Goal: Find specific page/section: Find specific page/section

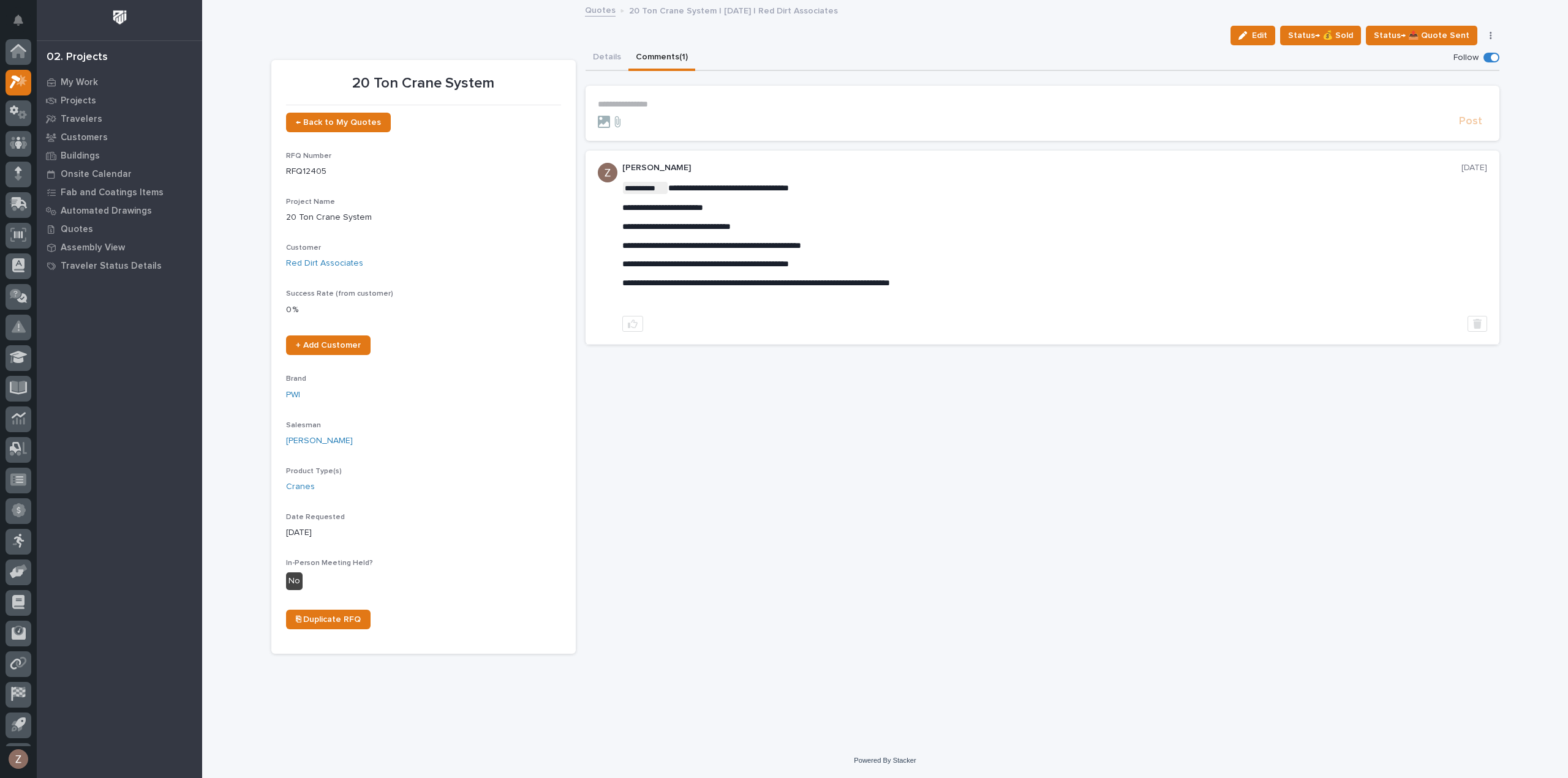
scroll to position [27, 0]
click at [13, 60] on icon at bounding box center [18, 55] width 18 height 14
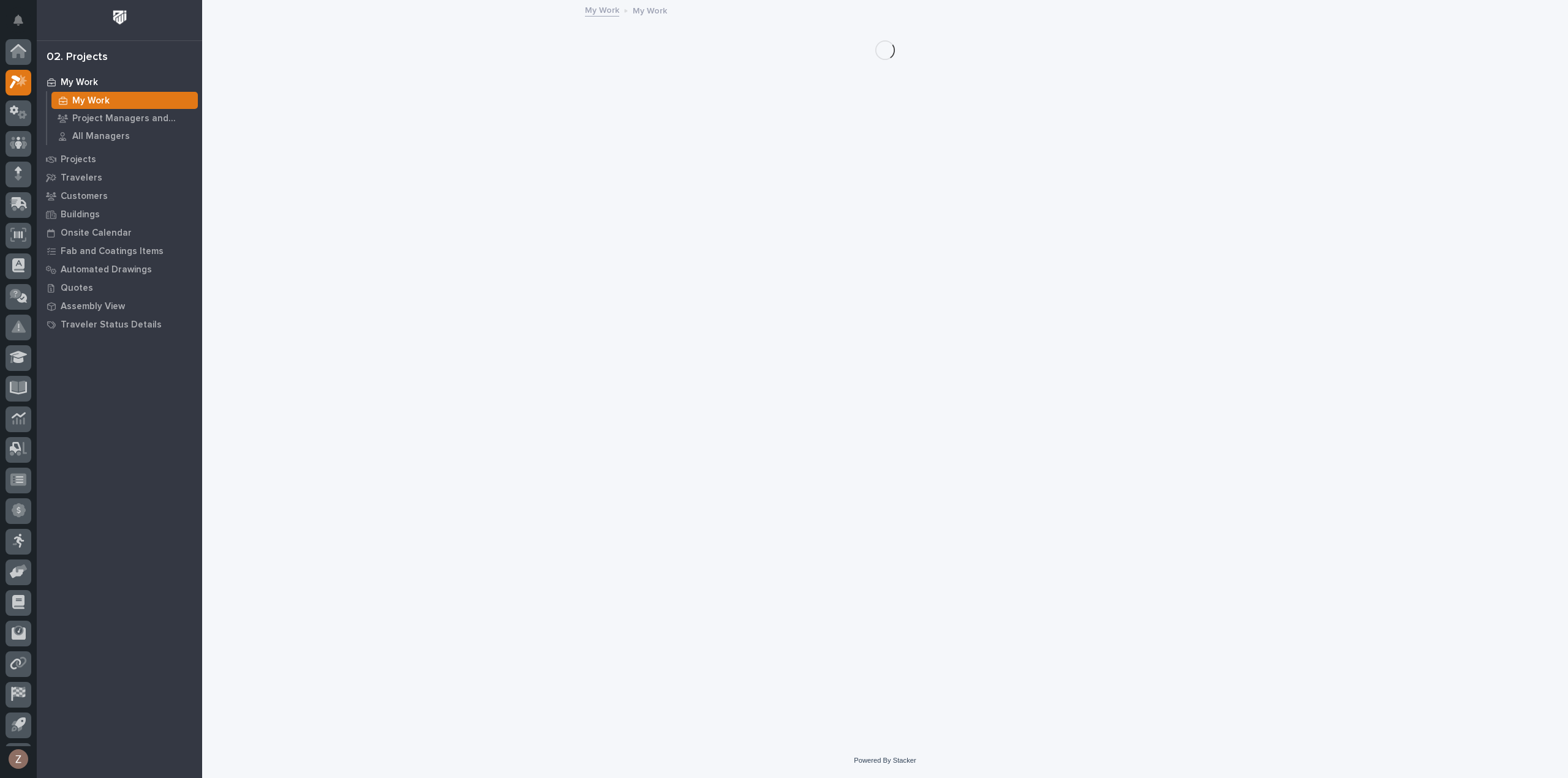
scroll to position [27, 0]
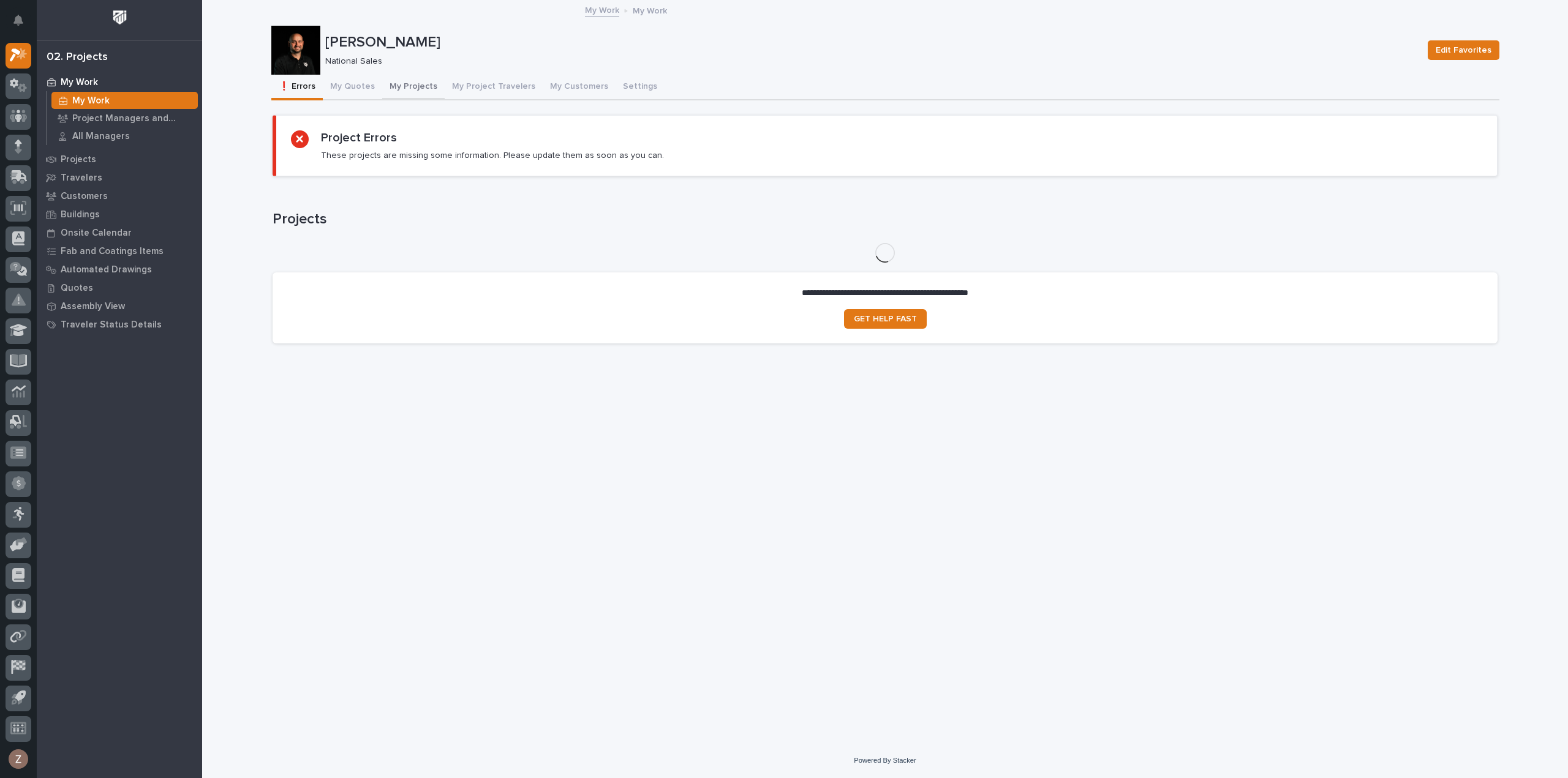
click at [401, 82] on button "My Projects" at bounding box center [413, 87] width 63 height 26
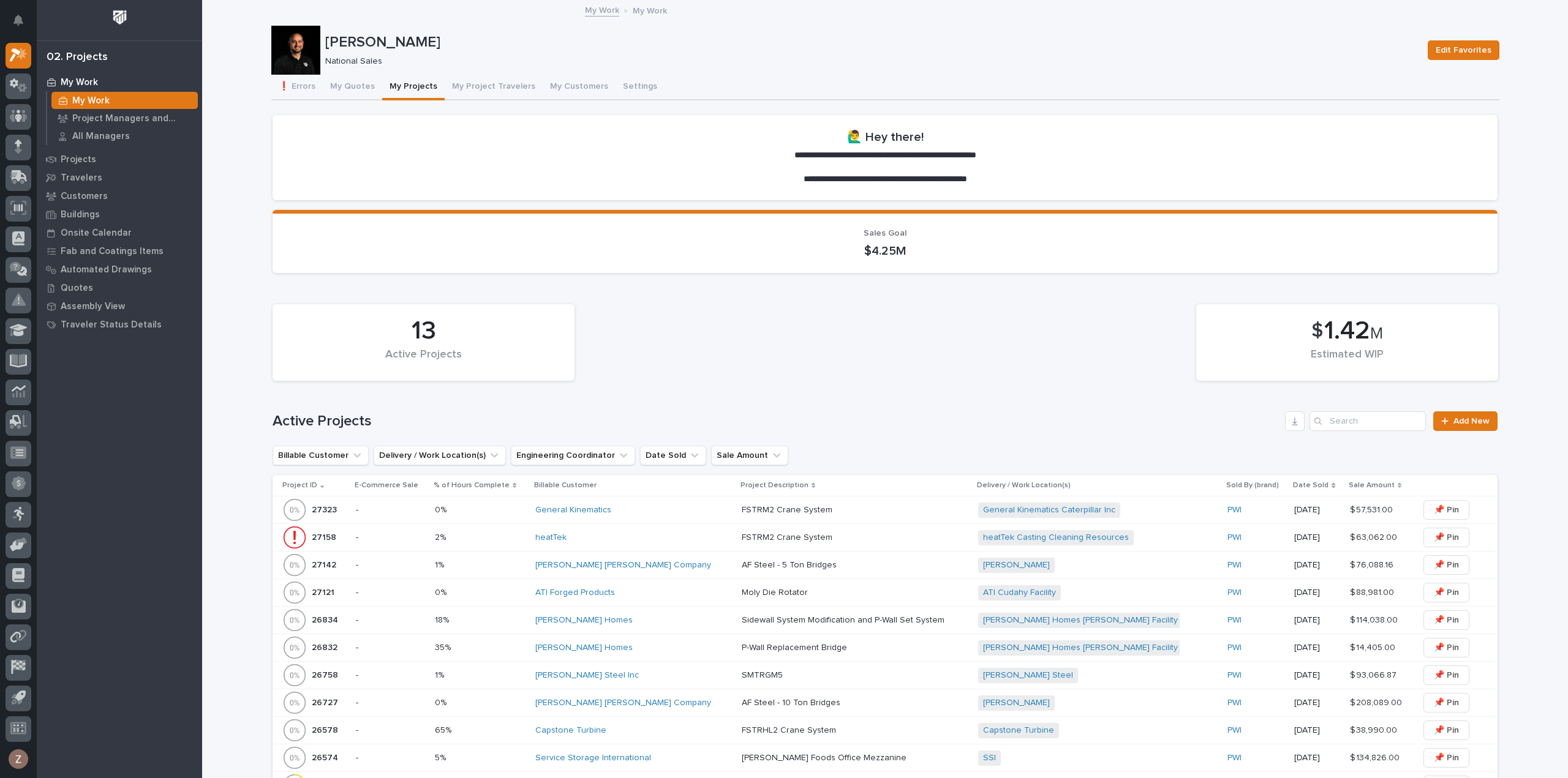
click at [650, 506] on div "General Kinematics" at bounding box center [634, 510] width 196 height 11
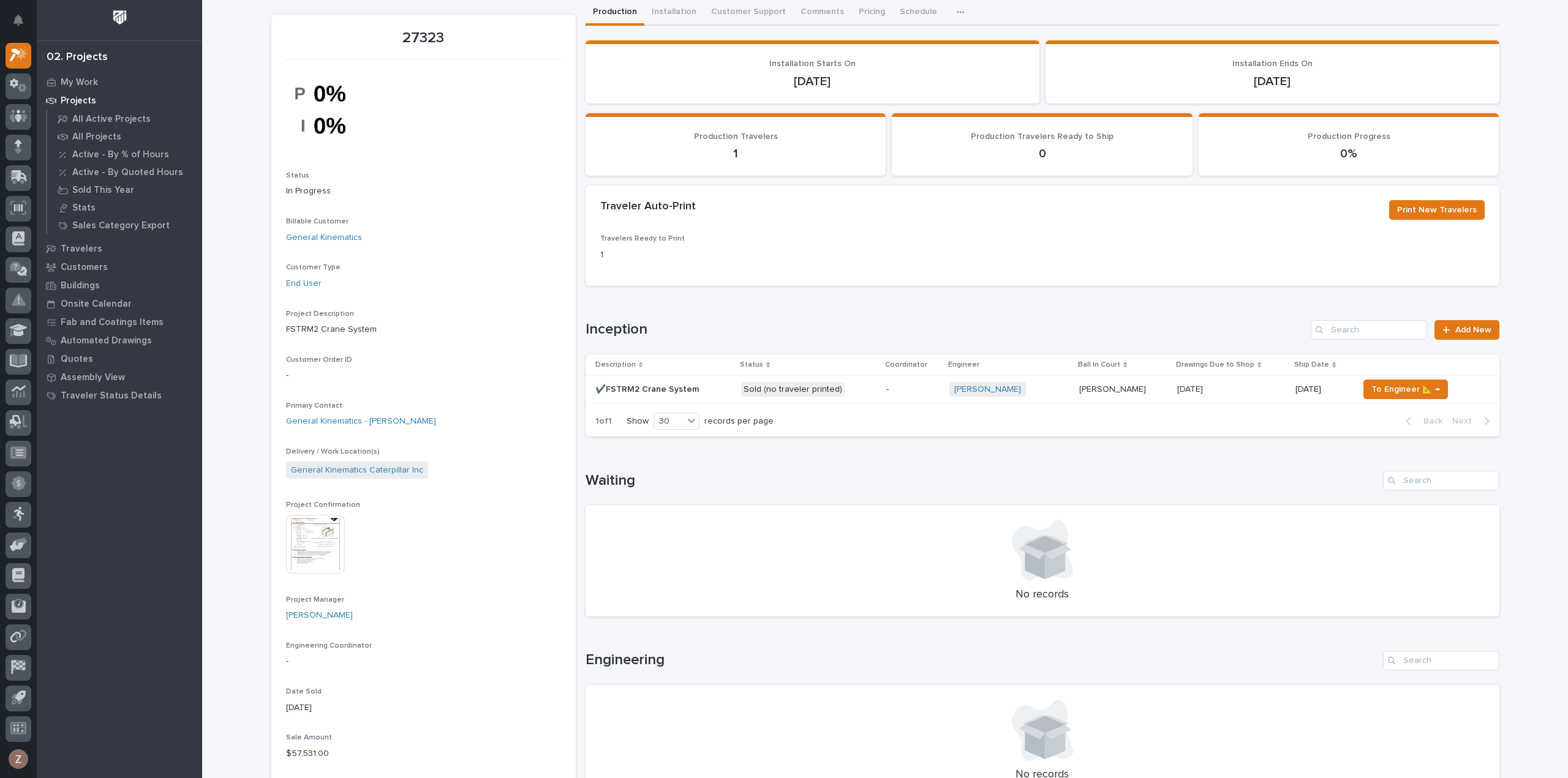
scroll to position [61, 0]
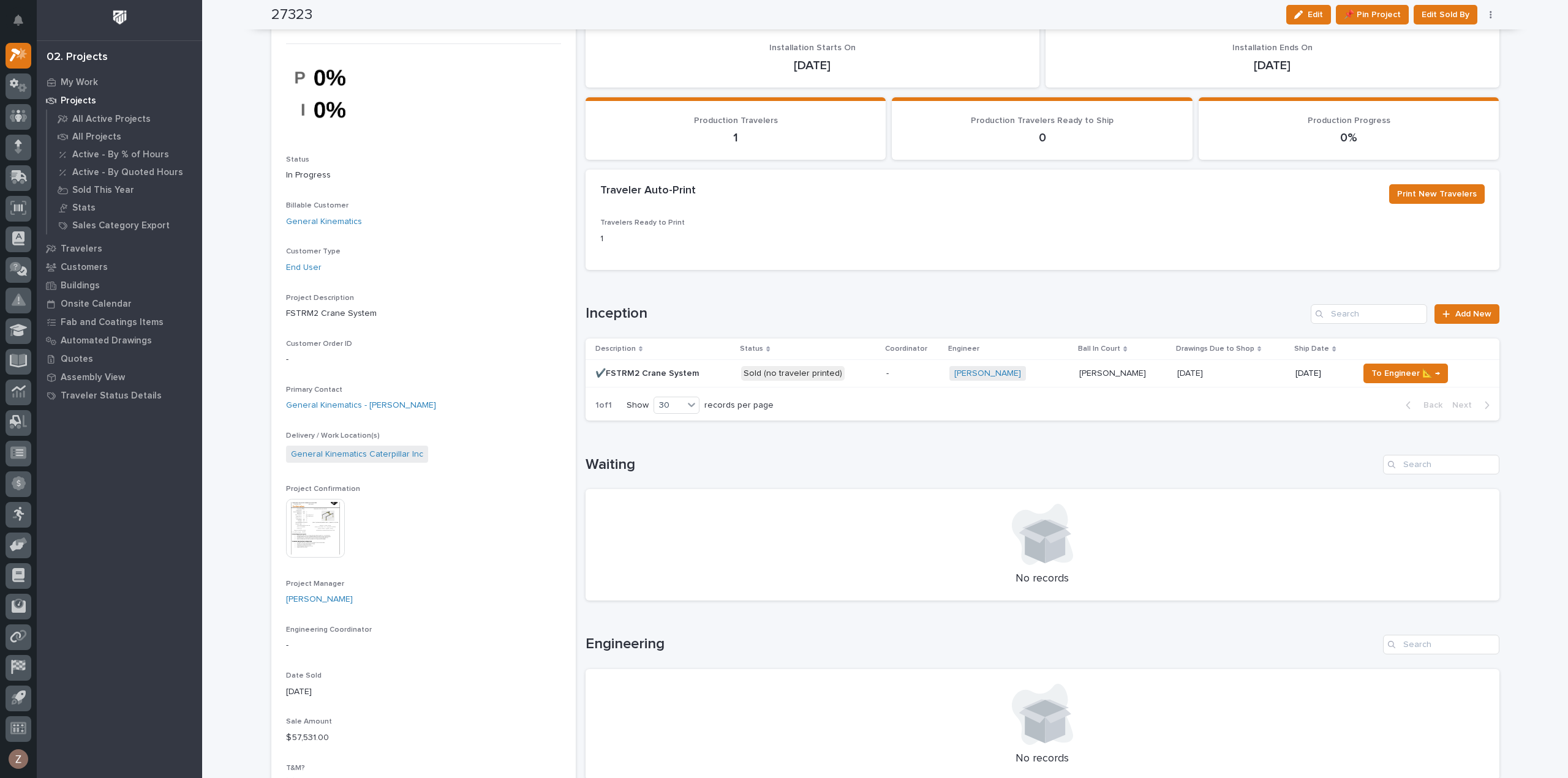
click at [1052, 377] on div "[PERSON_NAME] + 0" at bounding box center [1010, 374] width 120 height 16
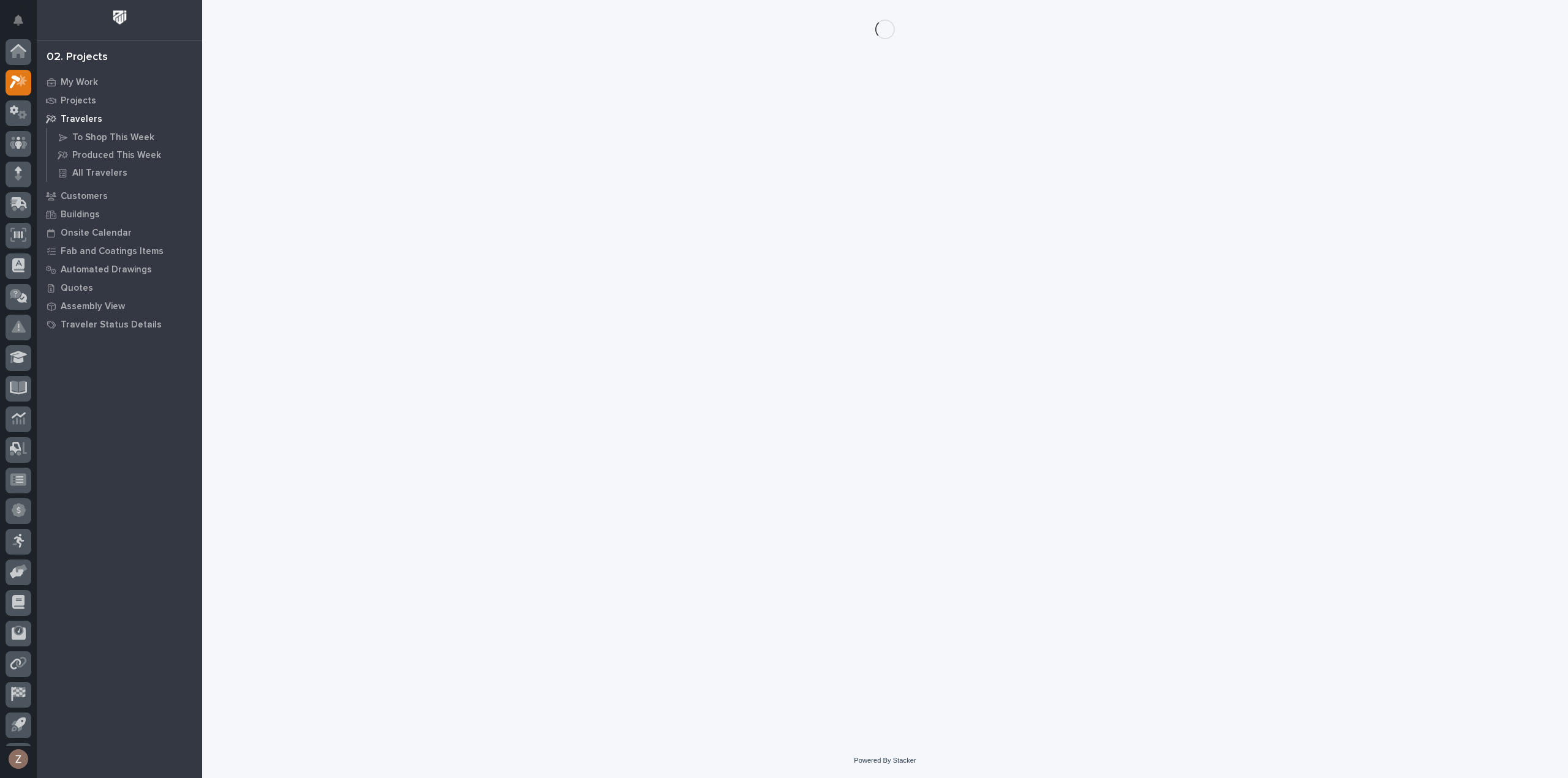
scroll to position [27, 0]
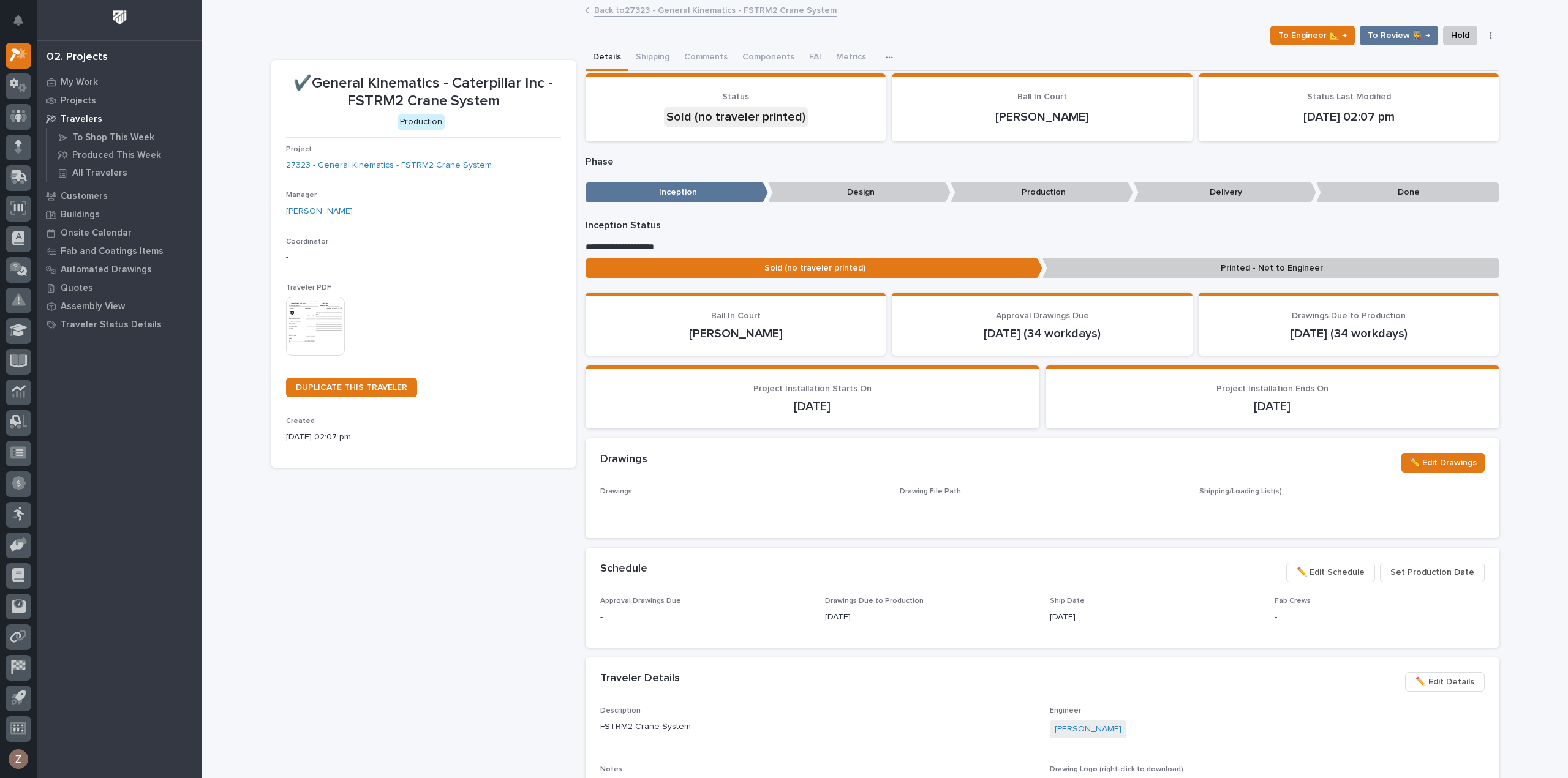
click at [680, 14] on link "Back to 27323 - General Kinematics - FSTRM2 Crane System" at bounding box center [715, 9] width 243 height 14
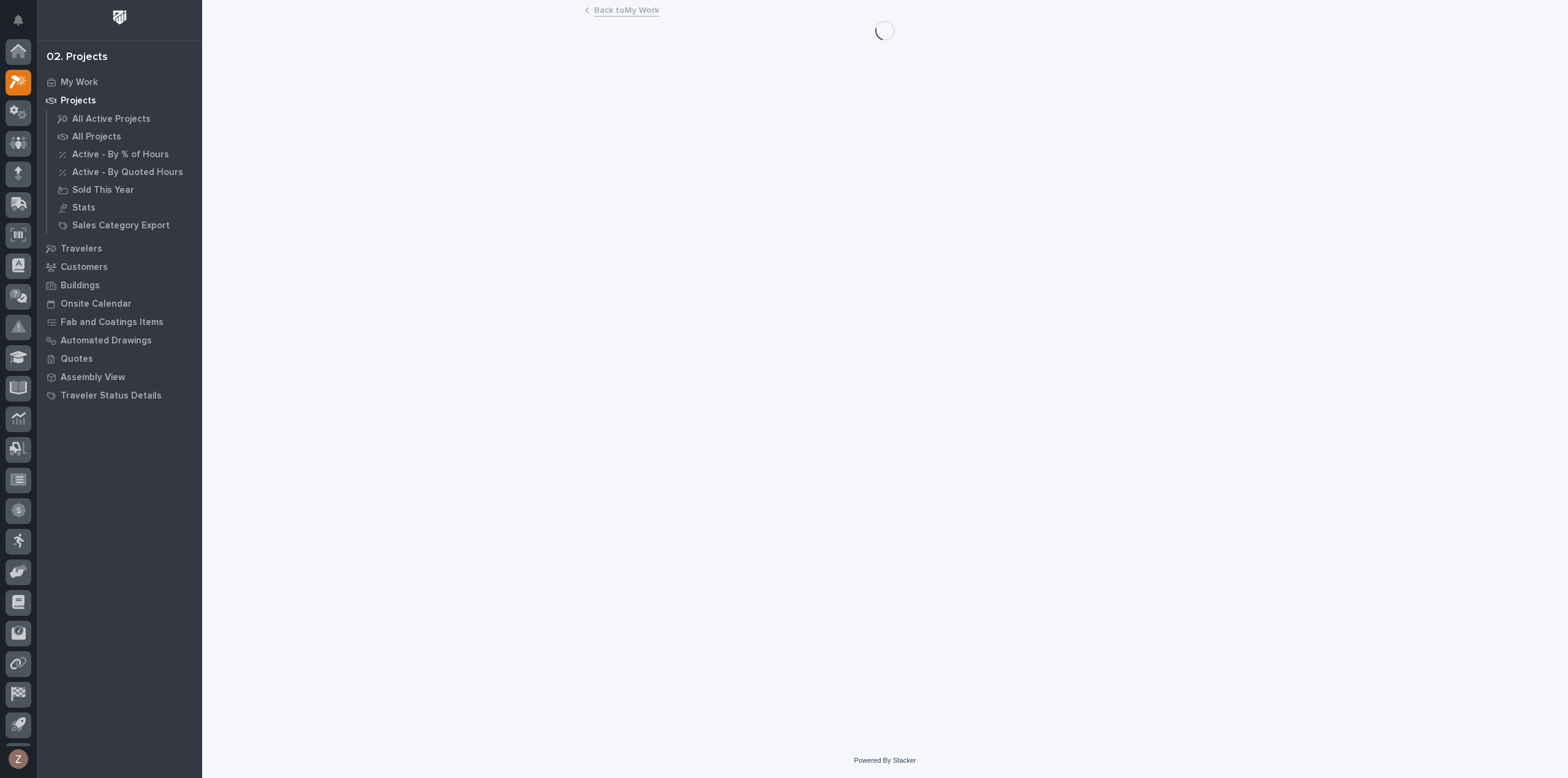
scroll to position [27, 0]
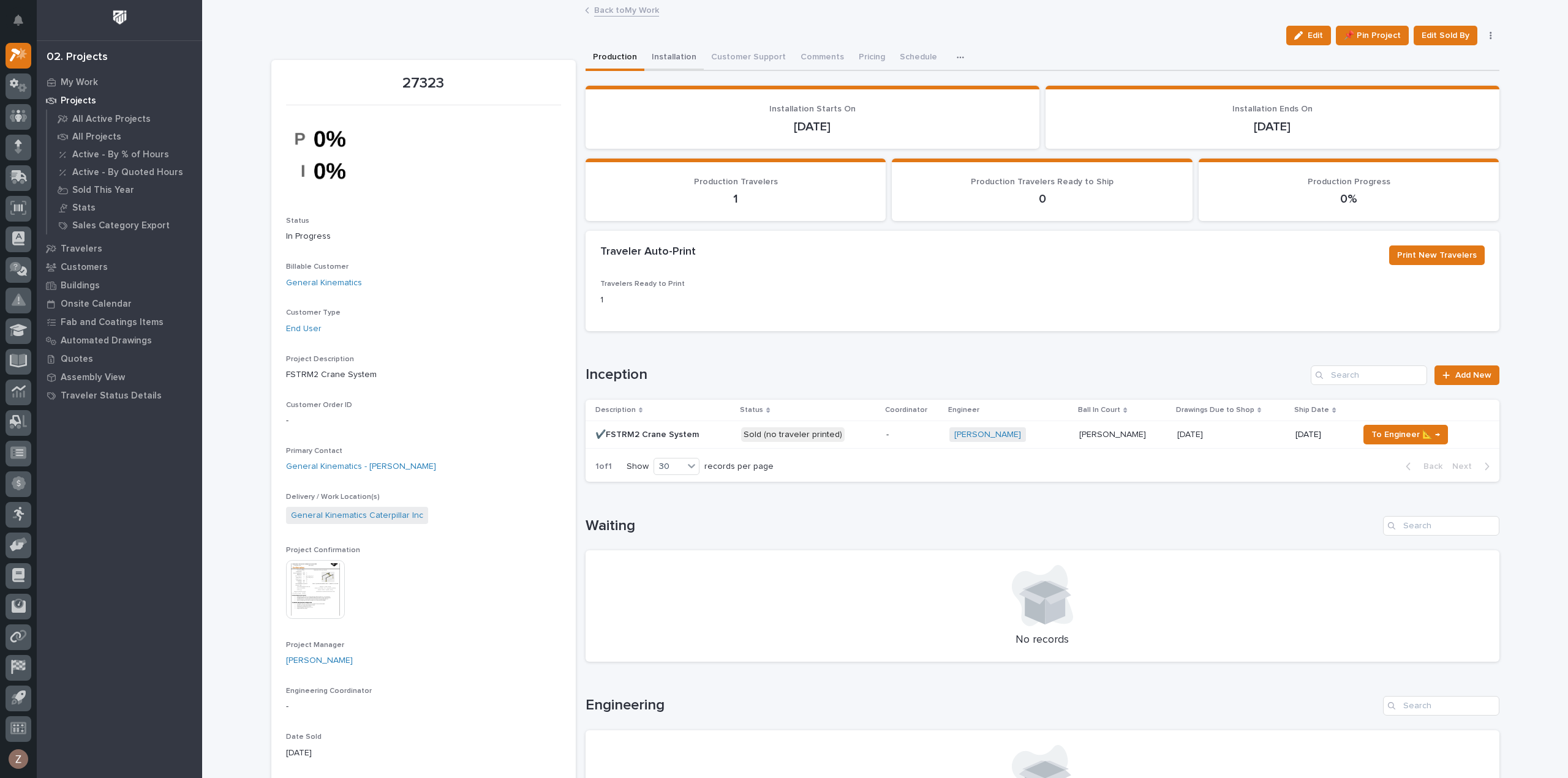
click at [679, 59] on button "Installation" at bounding box center [674, 58] width 60 height 26
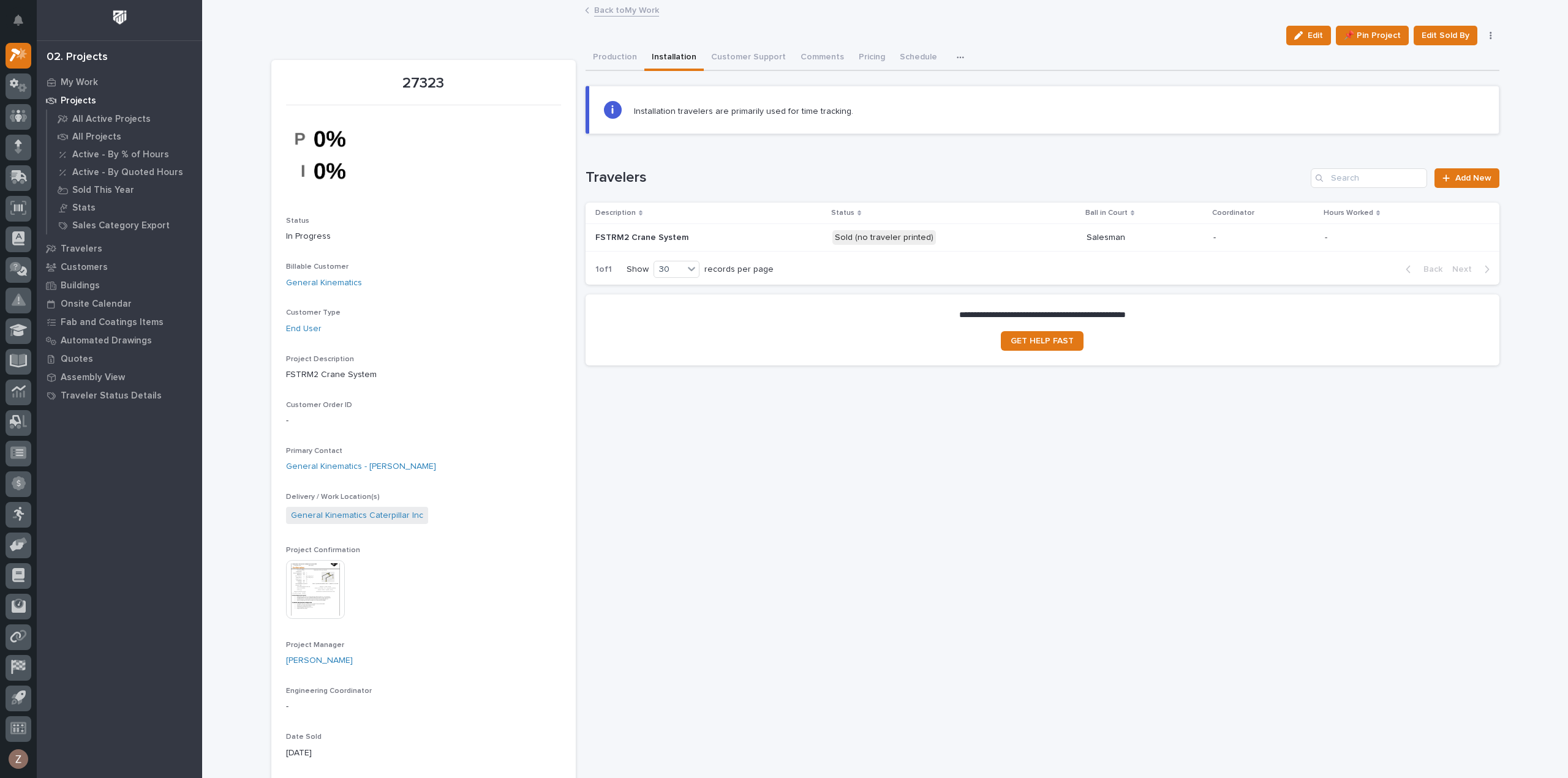
click at [1189, 230] on div "Salesman" at bounding box center [1145, 237] width 117 height 13
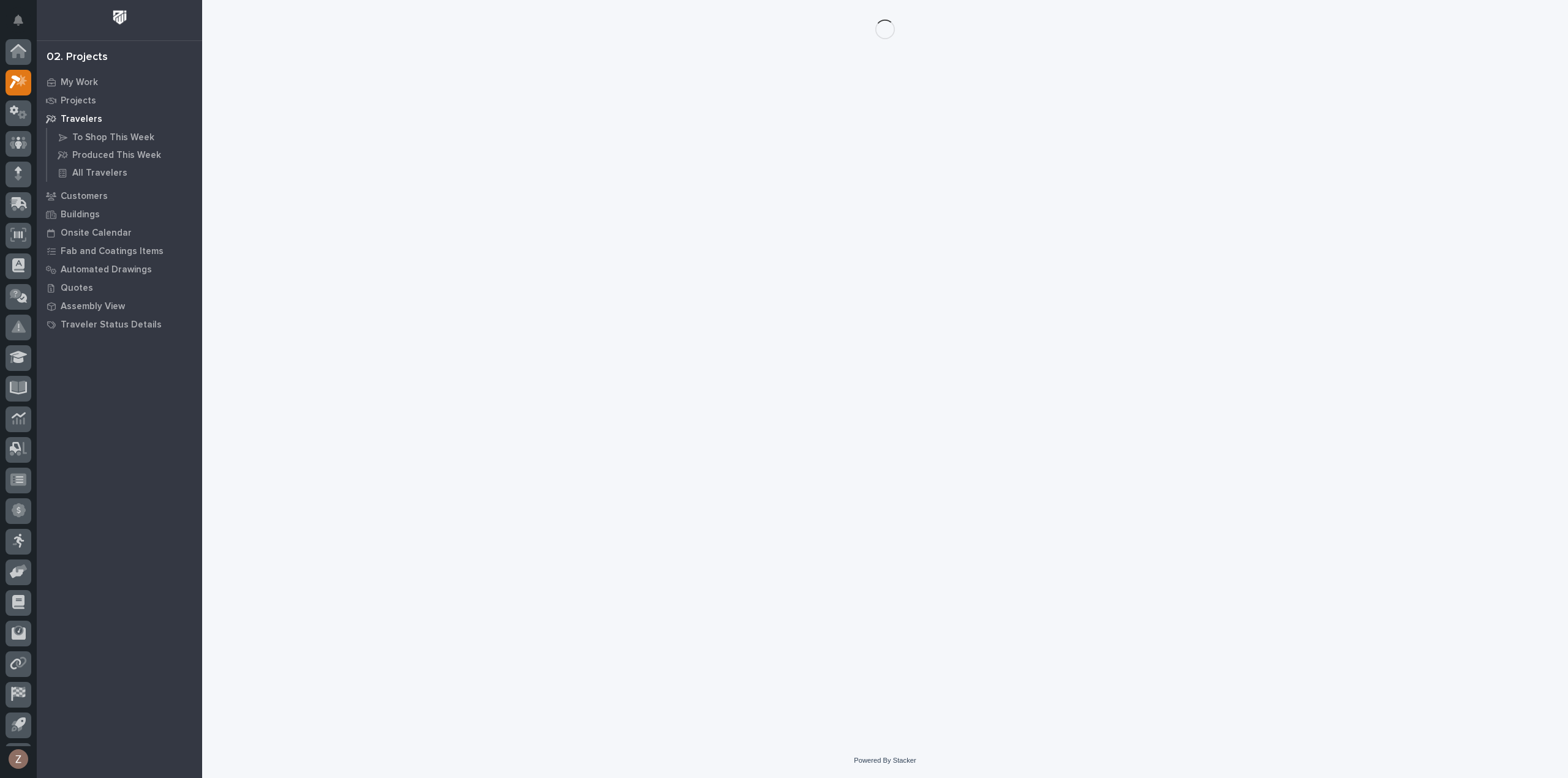
scroll to position [27, 0]
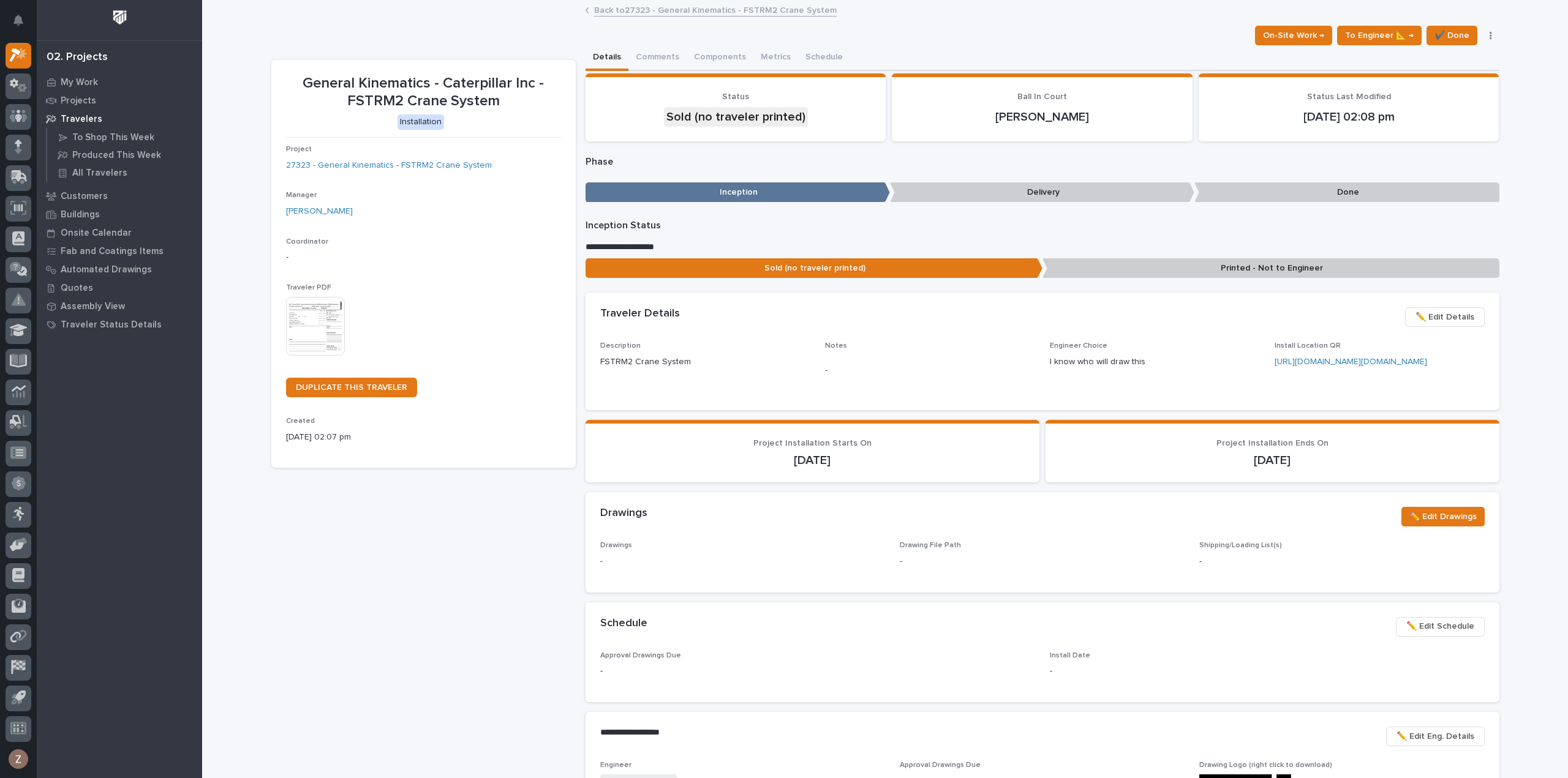
click at [314, 318] on img at bounding box center [315, 326] width 59 height 59
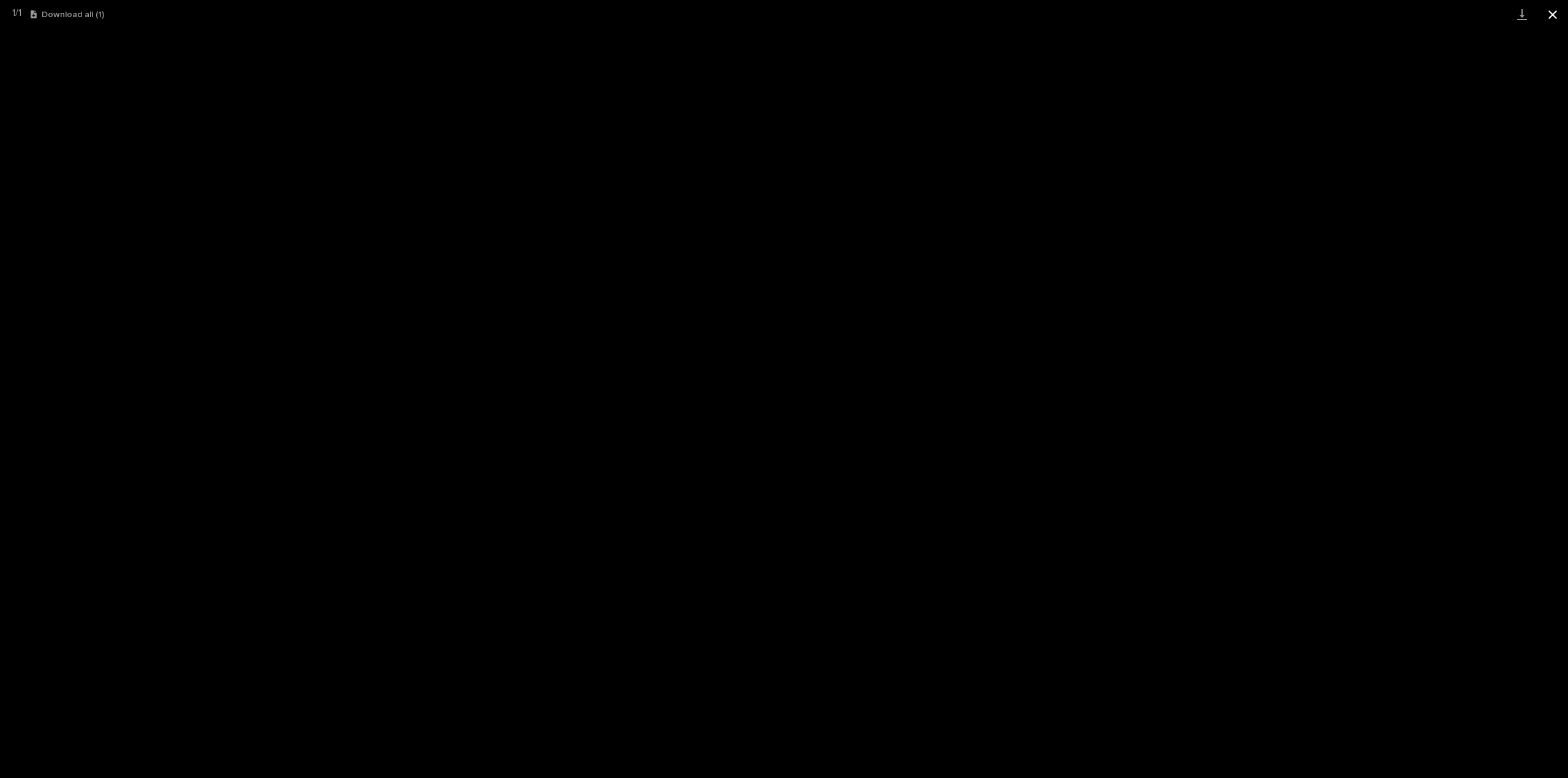
click at [1557, 16] on button "Close gallery" at bounding box center [1552, 14] width 31 height 28
